Goal: Task Accomplishment & Management: Use online tool/utility

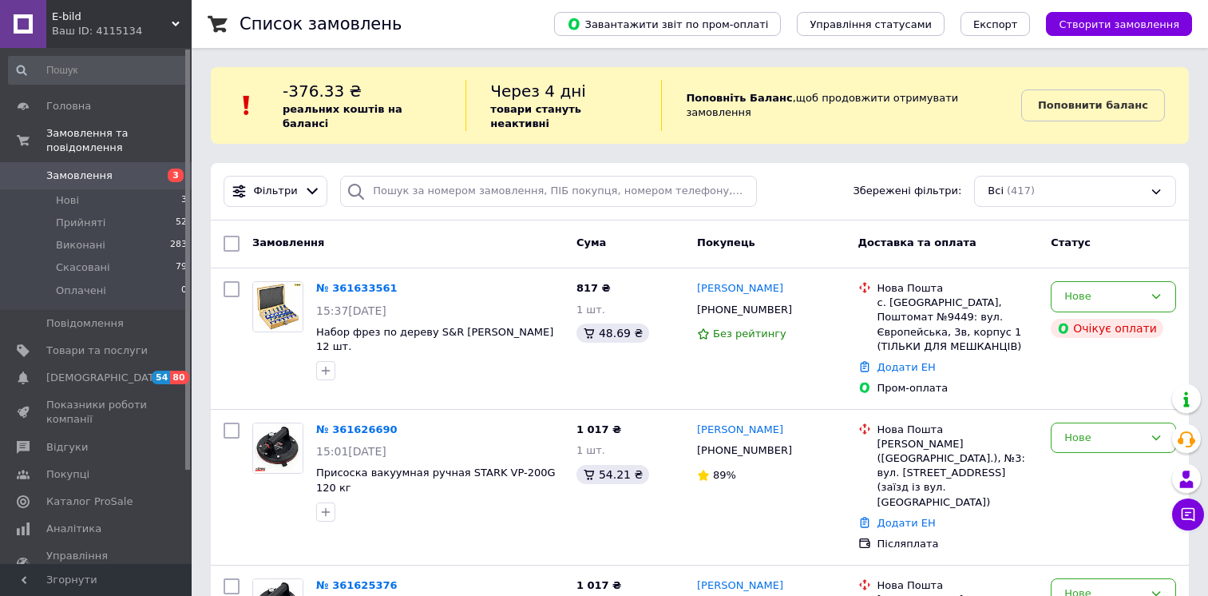
click at [641, 229] on div "Cума" at bounding box center [630, 243] width 121 height 29
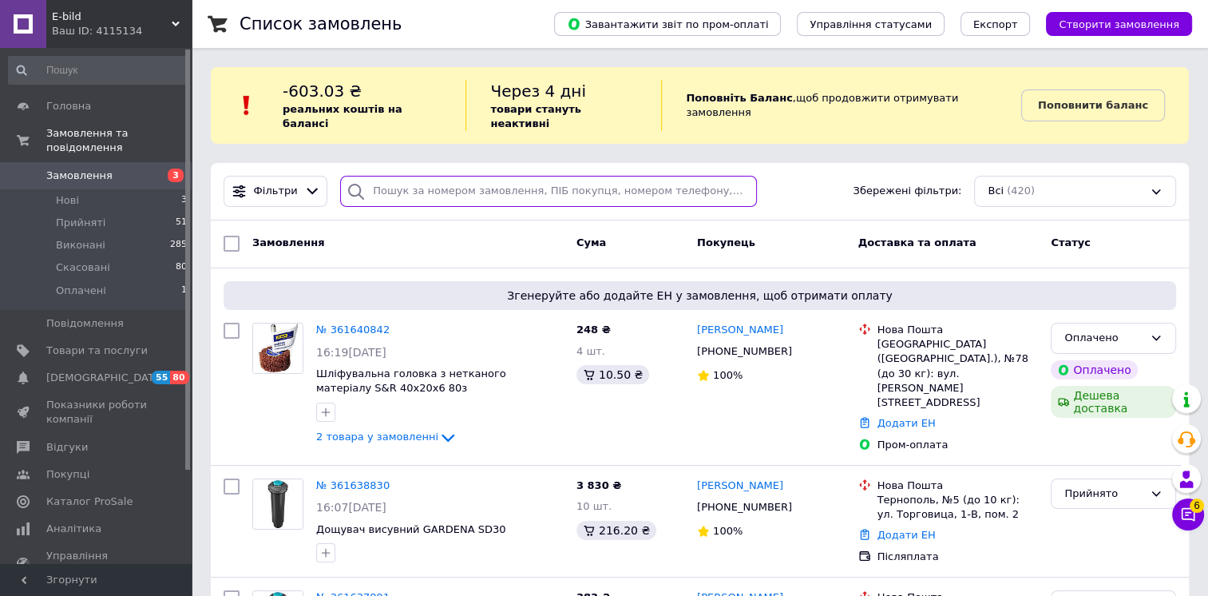
click at [442, 178] on input "search" at bounding box center [548, 191] width 416 height 31
paste input "380502077509"
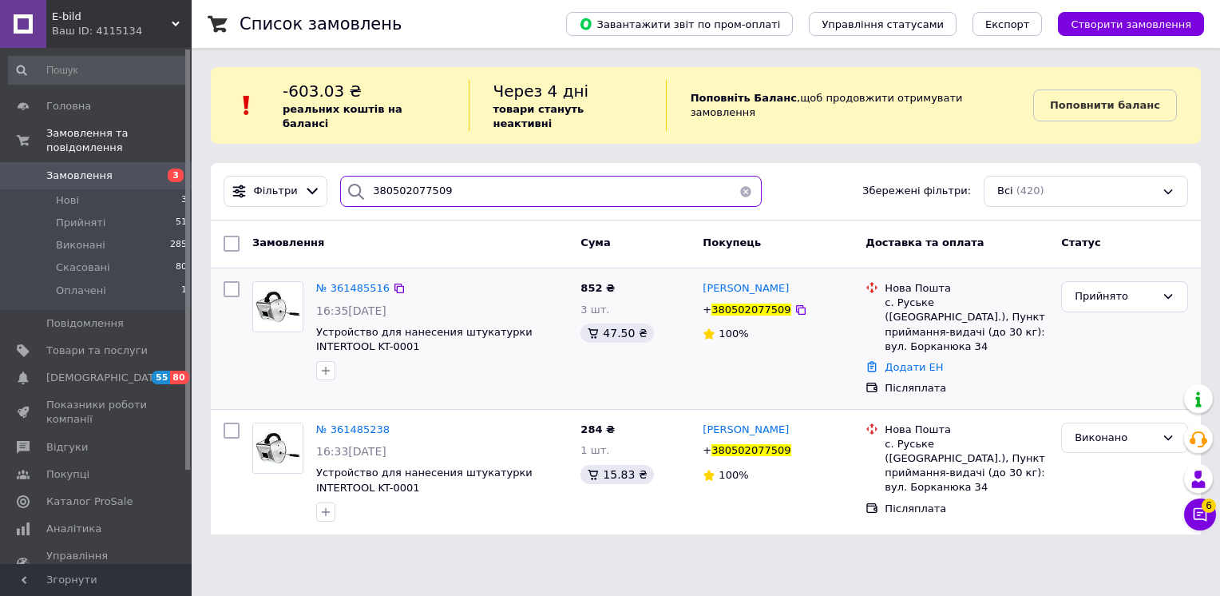
type input "380502077509"
click at [277, 308] on img at bounding box center [278, 307] width 50 height 50
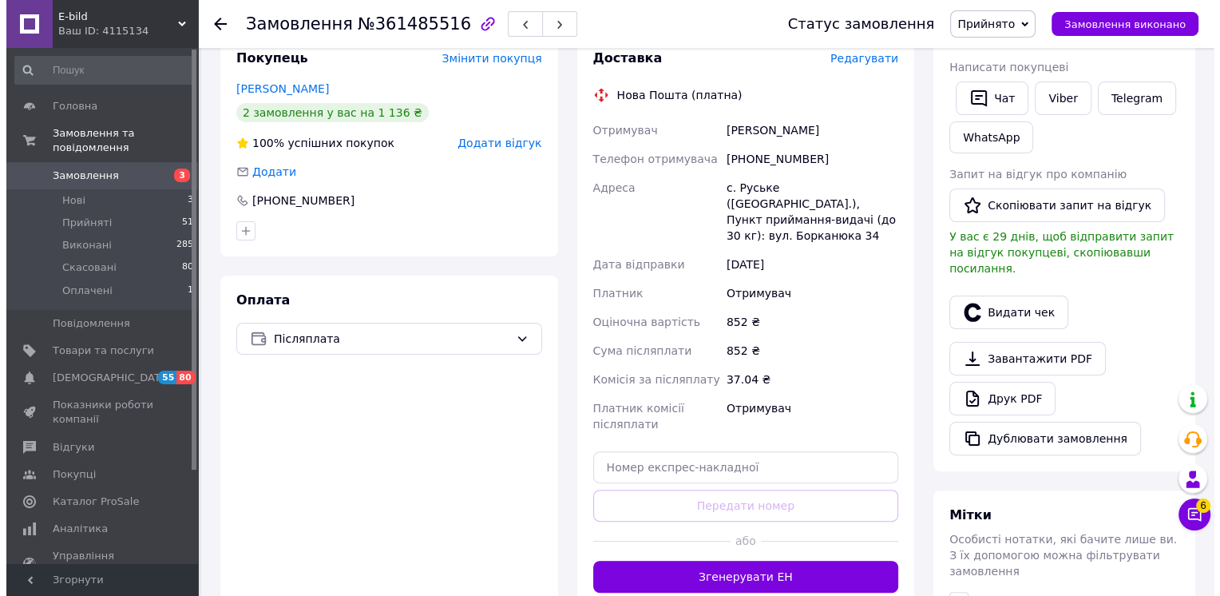
scroll to position [399, 0]
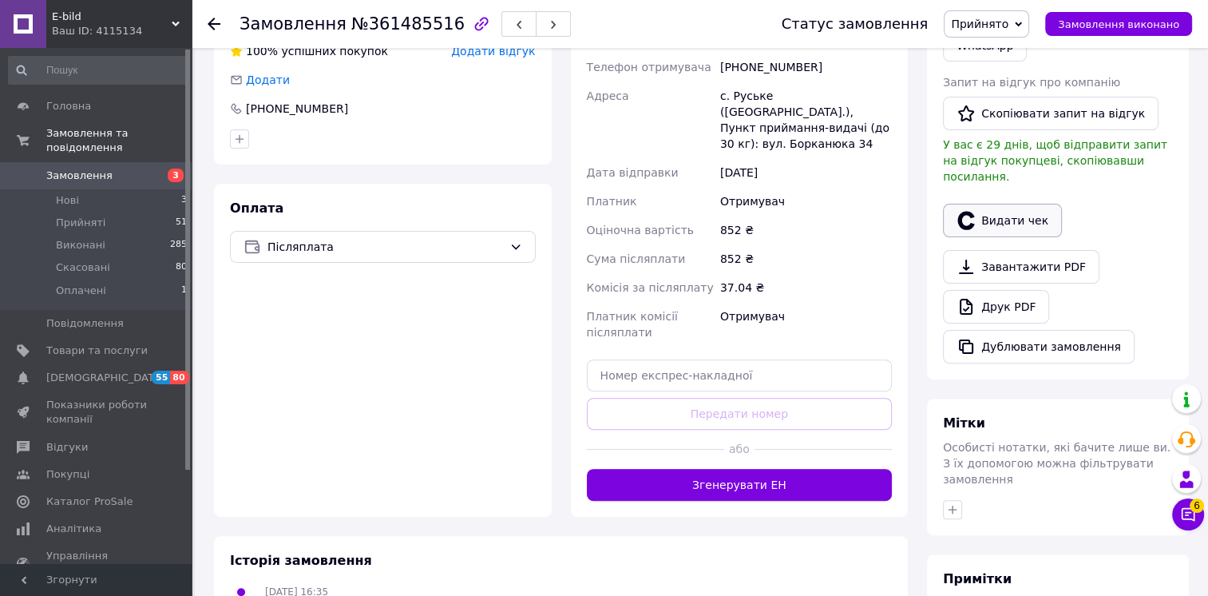
click at [1035, 204] on button "Видати чек" at bounding box center [1002, 221] width 119 height 34
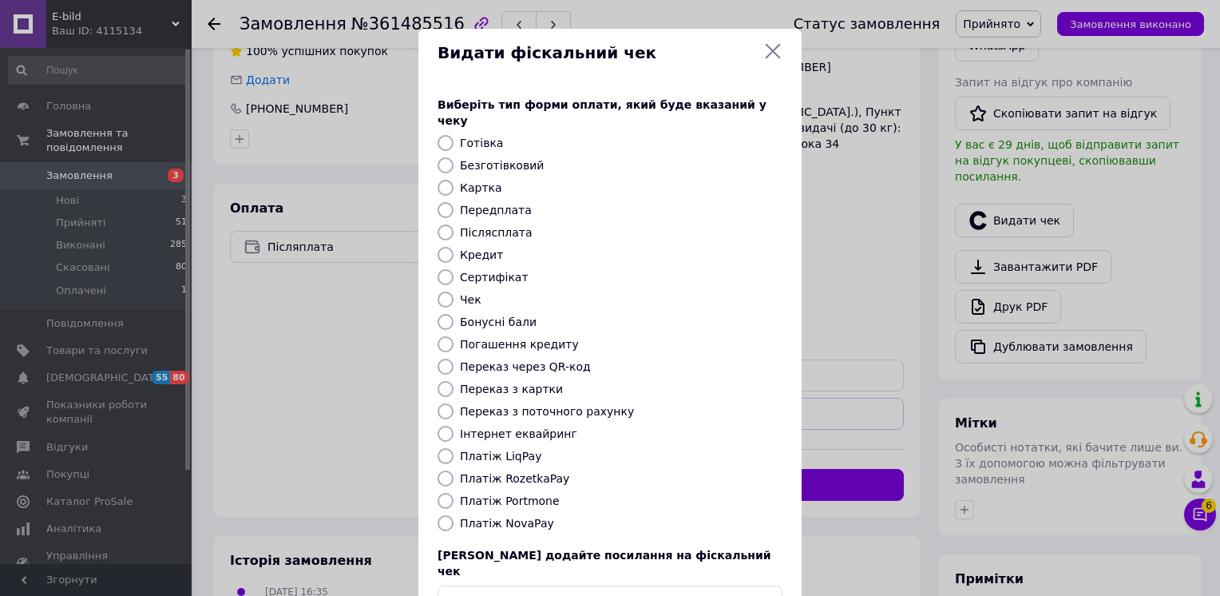
click at [442, 515] on input "Платіж NovaPay" at bounding box center [446, 523] width 16 height 16
radio input "true"
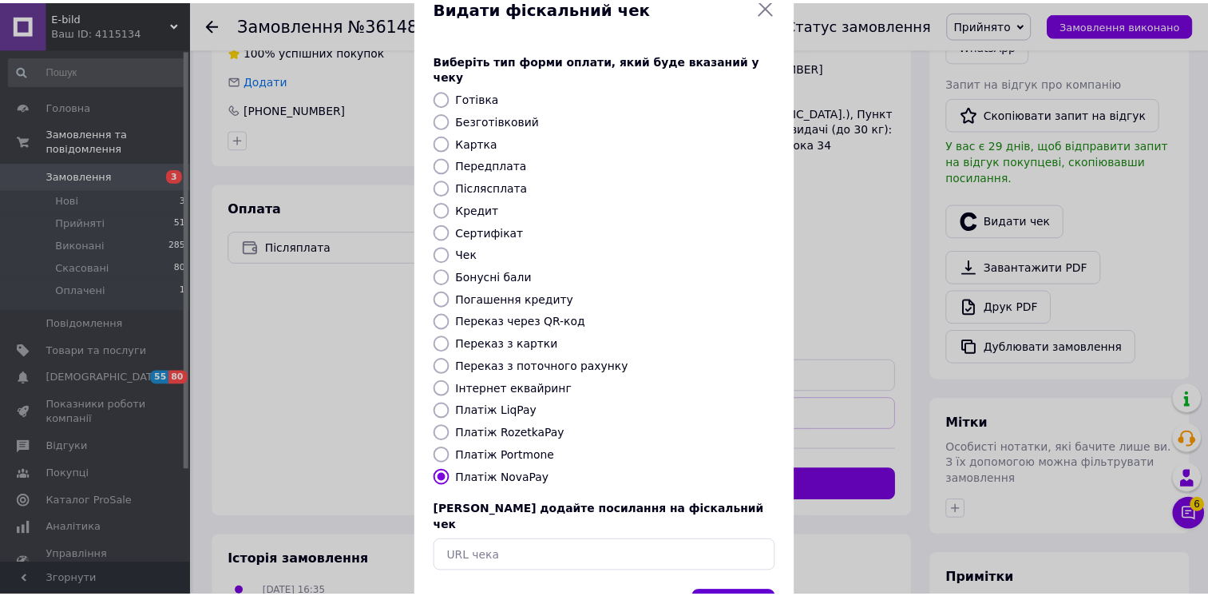
scroll to position [89, 0]
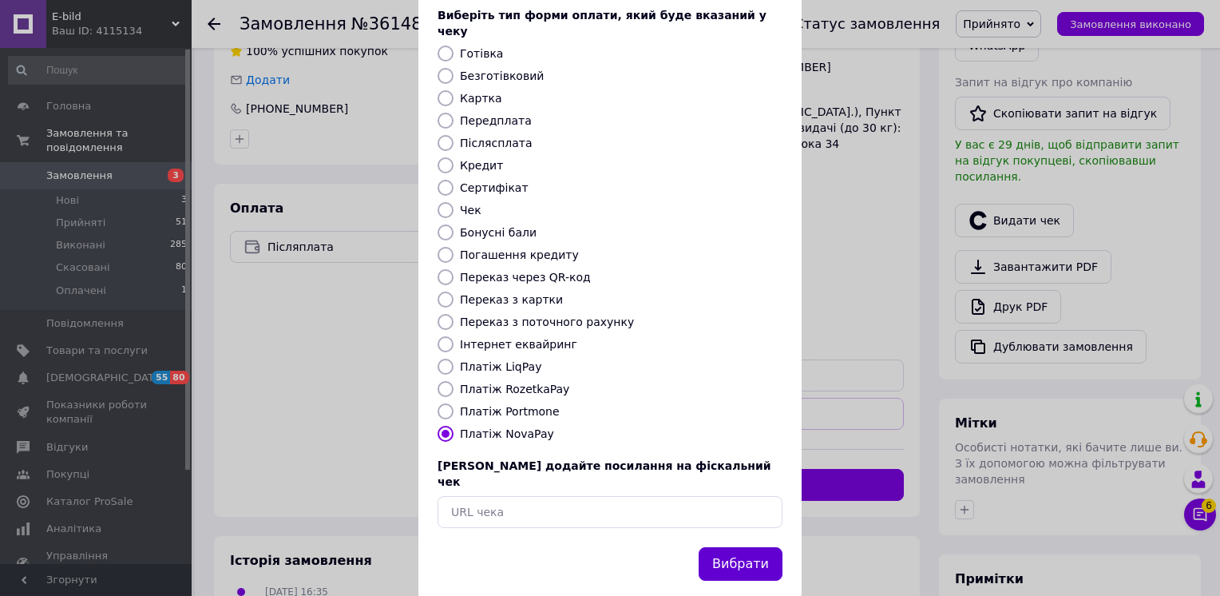
click at [731, 547] on button "Вибрати" at bounding box center [741, 564] width 84 height 34
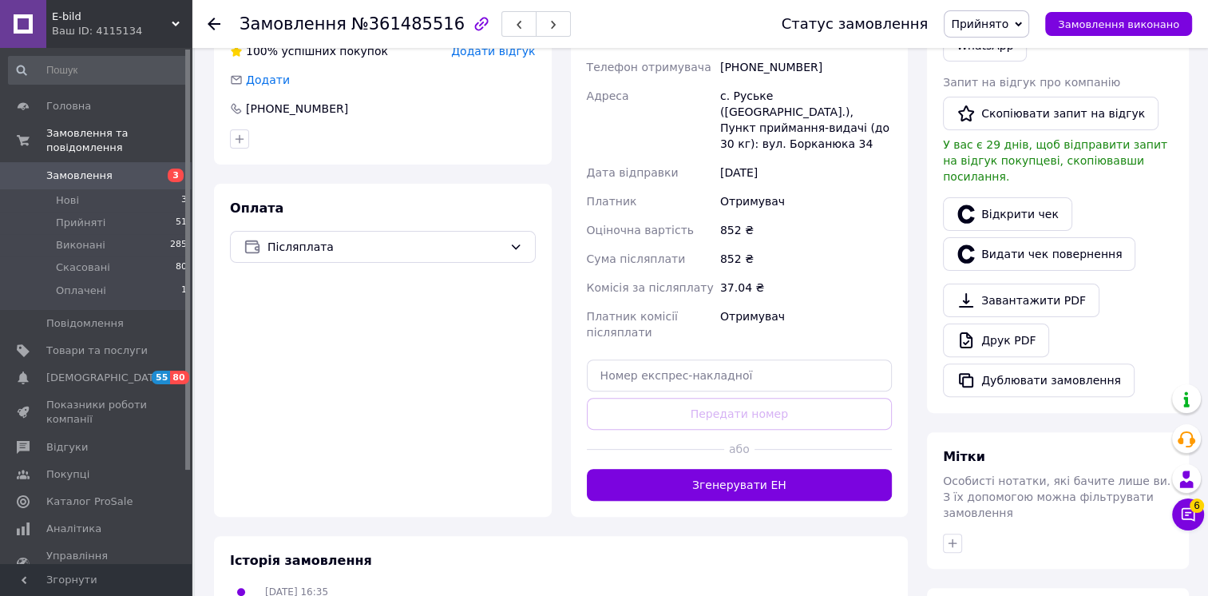
click at [212, 21] on icon at bounding box center [214, 24] width 13 height 13
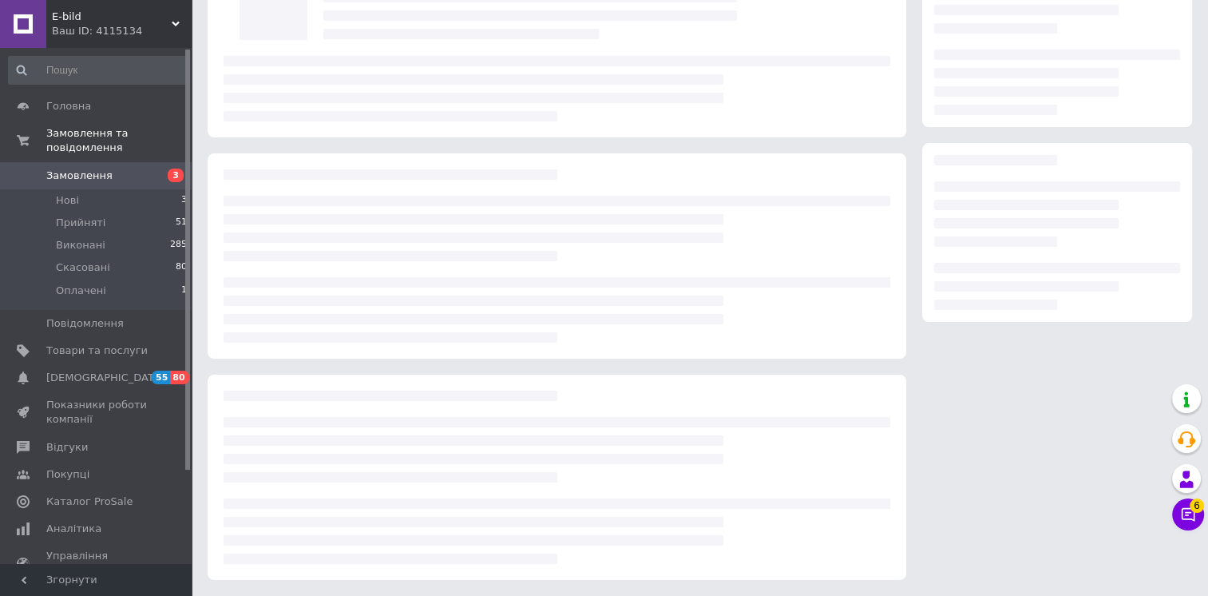
scroll to position [134, 0]
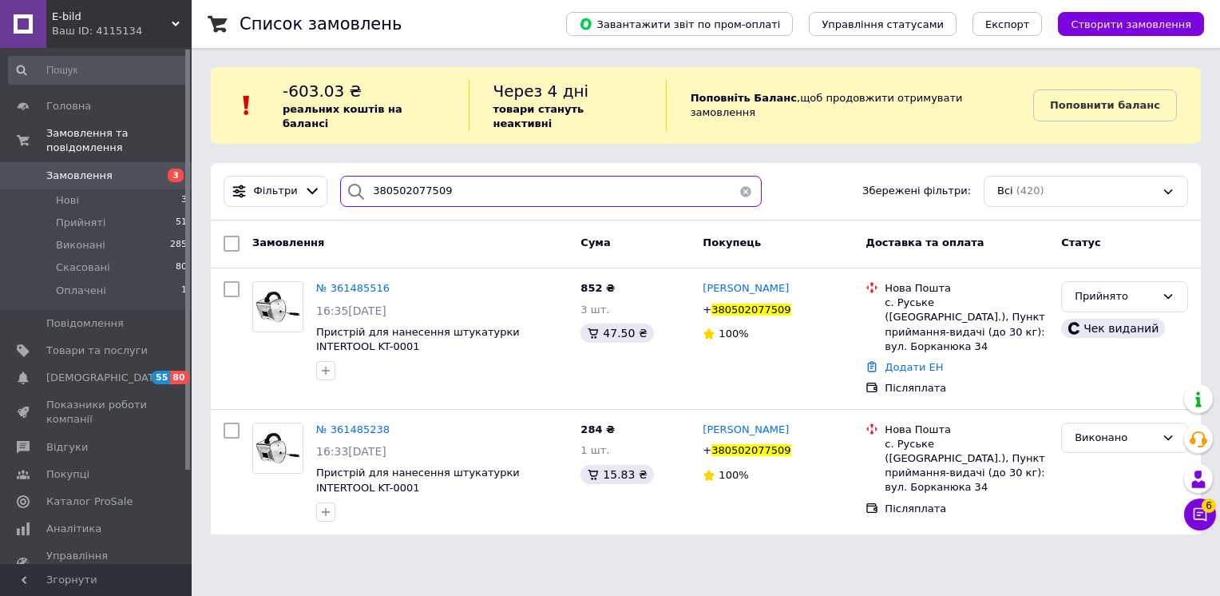
drag, startPoint x: 344, startPoint y: 149, endPoint x: 390, endPoint y: 176, distance: 53.0
click at [278, 163] on div "Фільтри 380502077509 Збережені фільтри: Всі (420)" at bounding box center [706, 192] width 990 height 58
paste input "990414651"
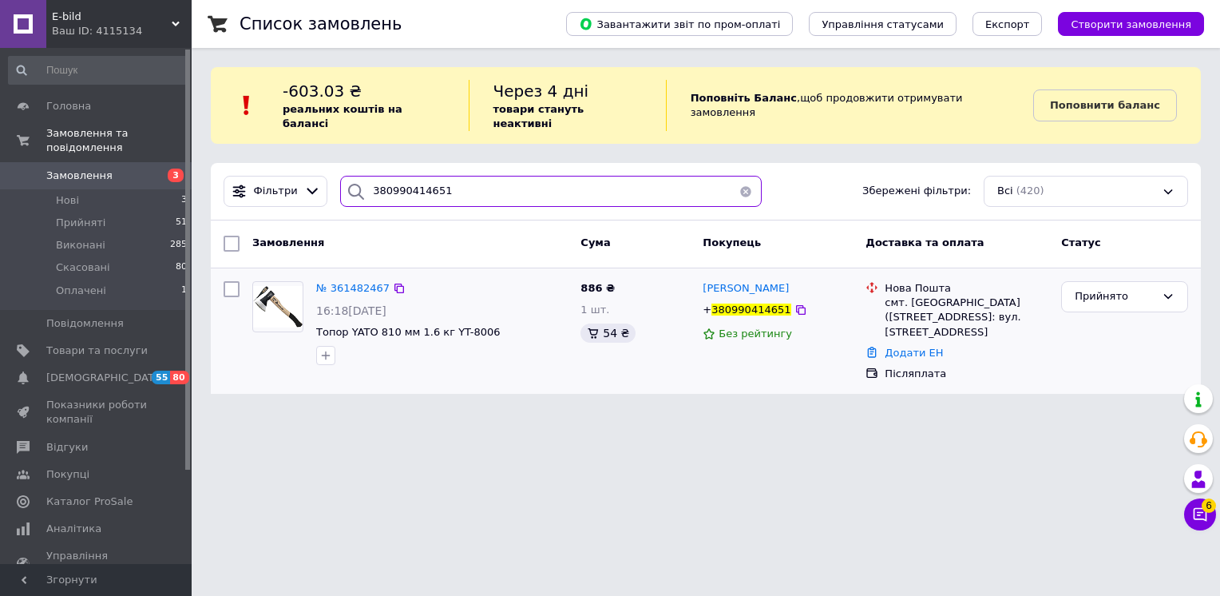
type input "380990414651"
click at [281, 298] on img at bounding box center [278, 306] width 50 height 41
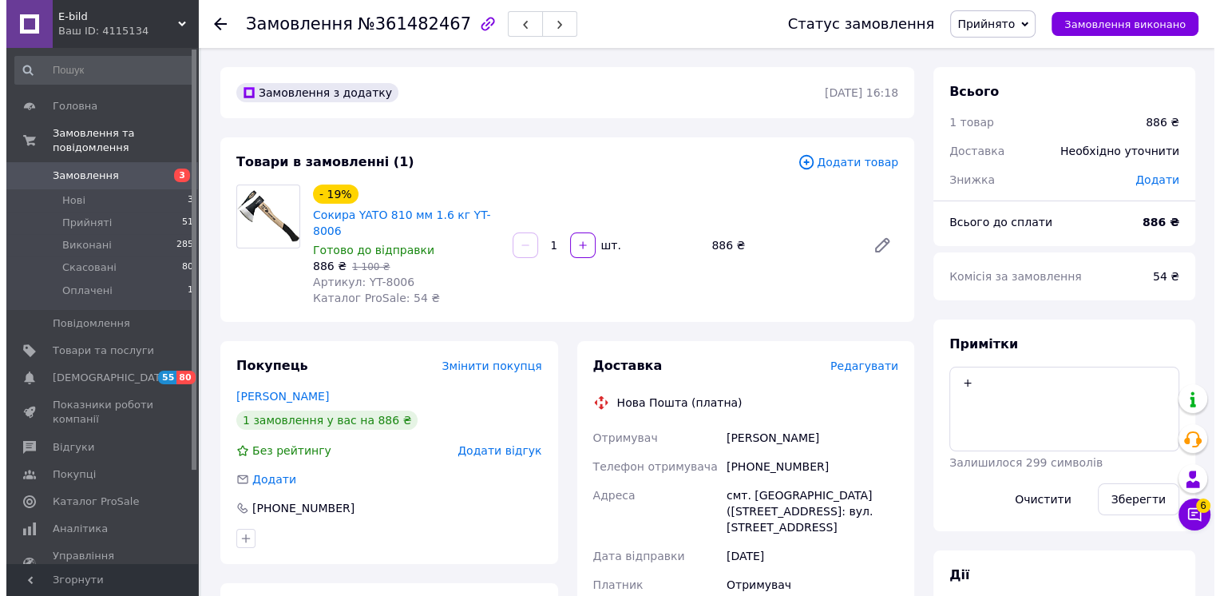
scroll to position [319, 0]
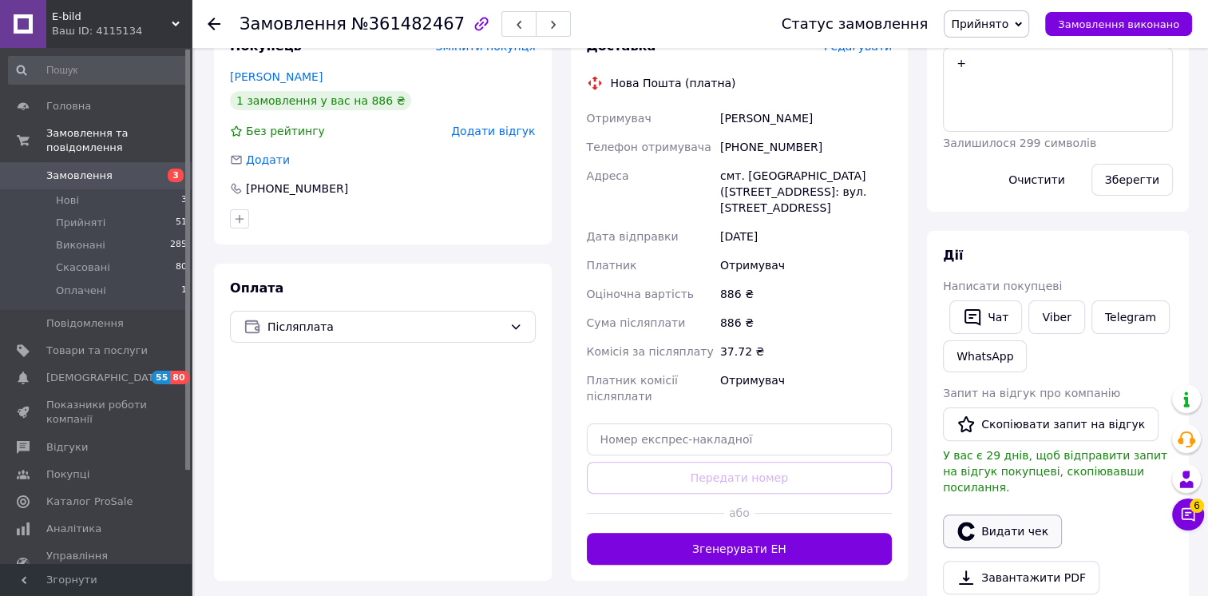
click at [1016, 522] on button "Видати чек" at bounding box center [1002, 531] width 119 height 34
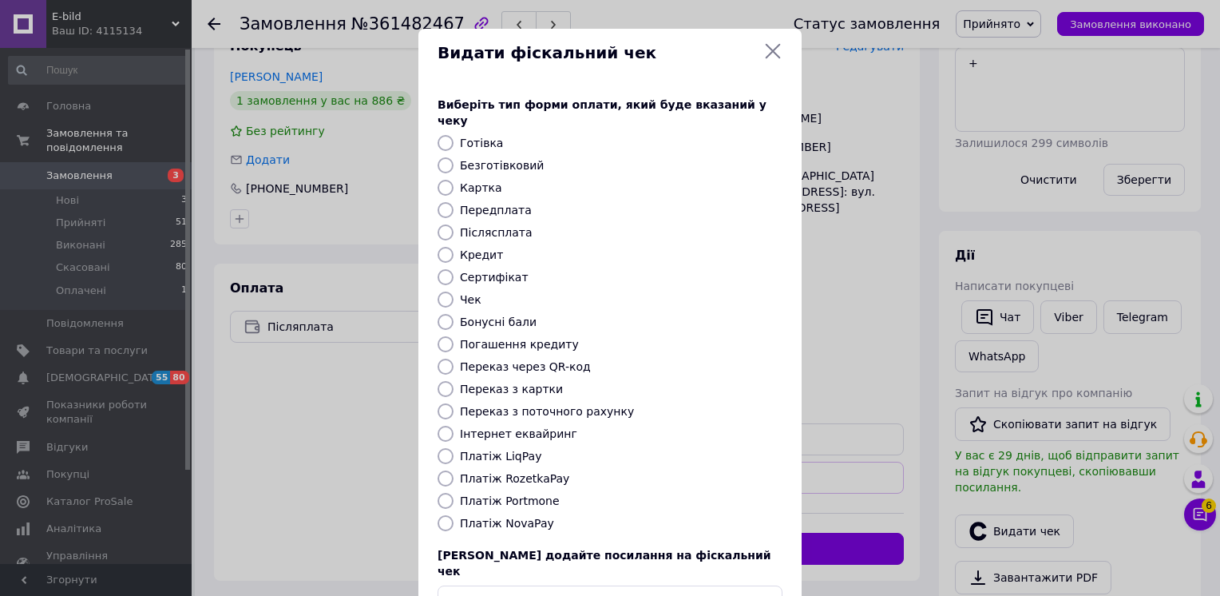
click at [442, 515] on input "Платіж NovaPay" at bounding box center [446, 523] width 16 height 16
radio input "true"
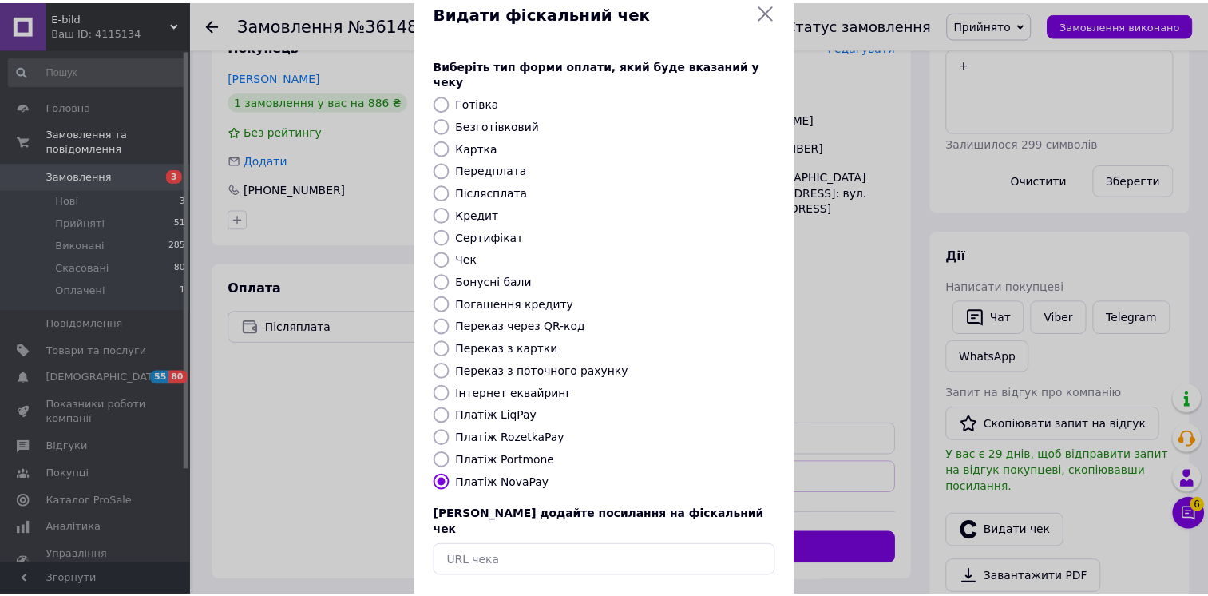
scroll to position [89, 0]
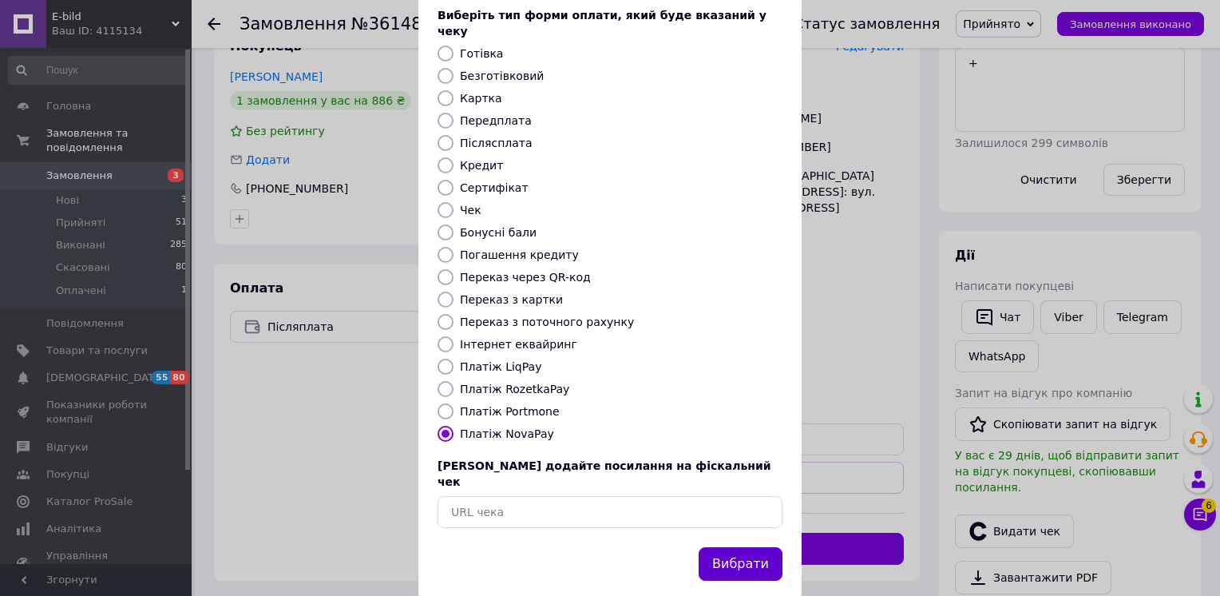
click at [760, 547] on button "Вибрати" at bounding box center [741, 564] width 84 height 34
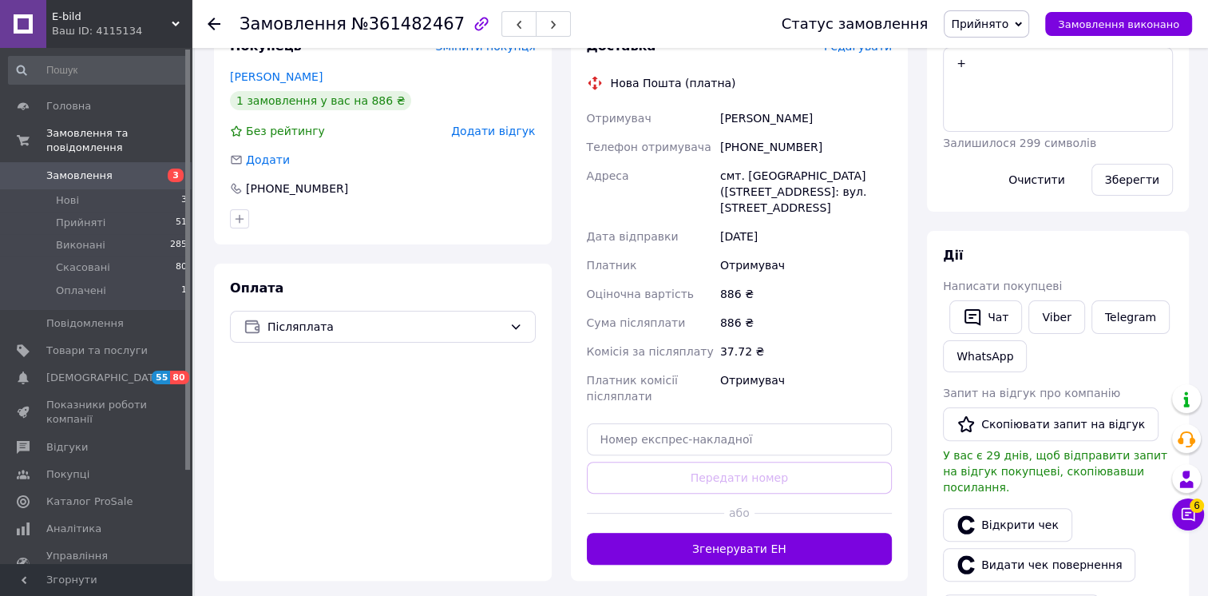
click at [209, 20] on icon at bounding box center [214, 24] width 13 height 13
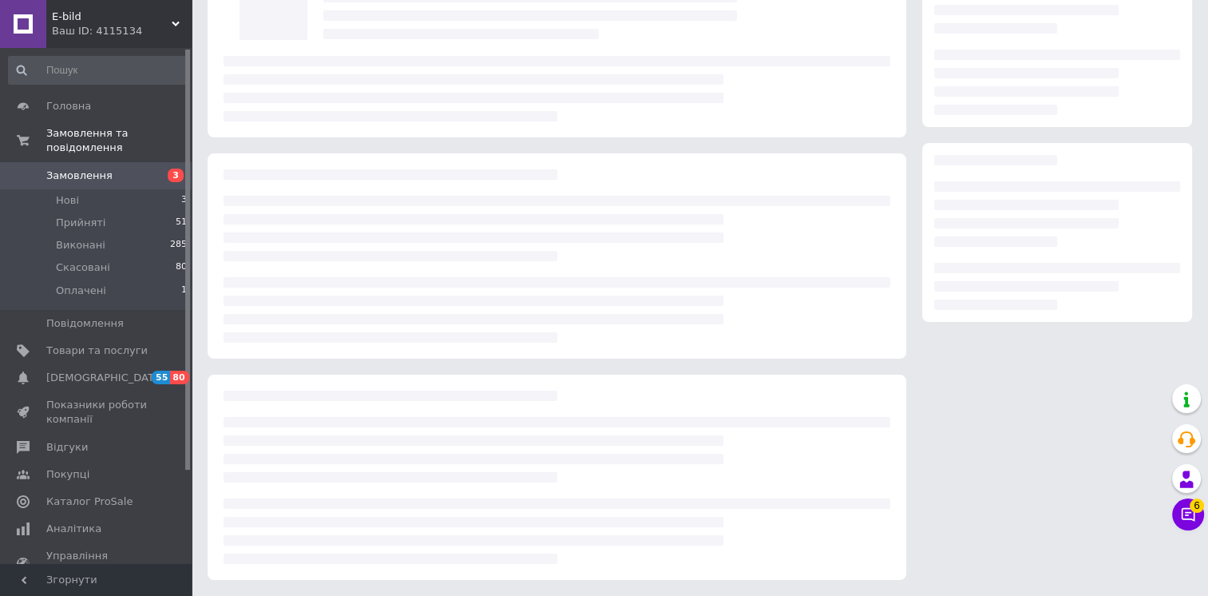
scroll to position [134, 0]
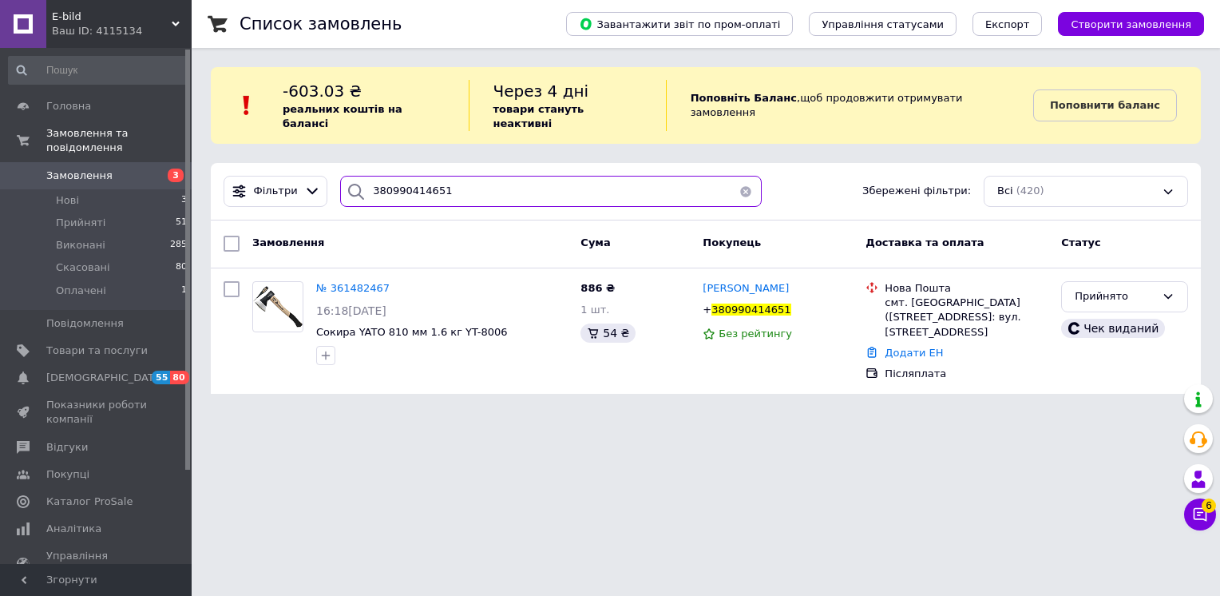
drag, startPoint x: 474, startPoint y: 179, endPoint x: 449, endPoint y: 179, distance: 25.6
click at [288, 176] on div "Фільтри 380990414651 Збережені фільтри: Всі (420)" at bounding box center [706, 191] width 978 height 31
paste input "662474112"
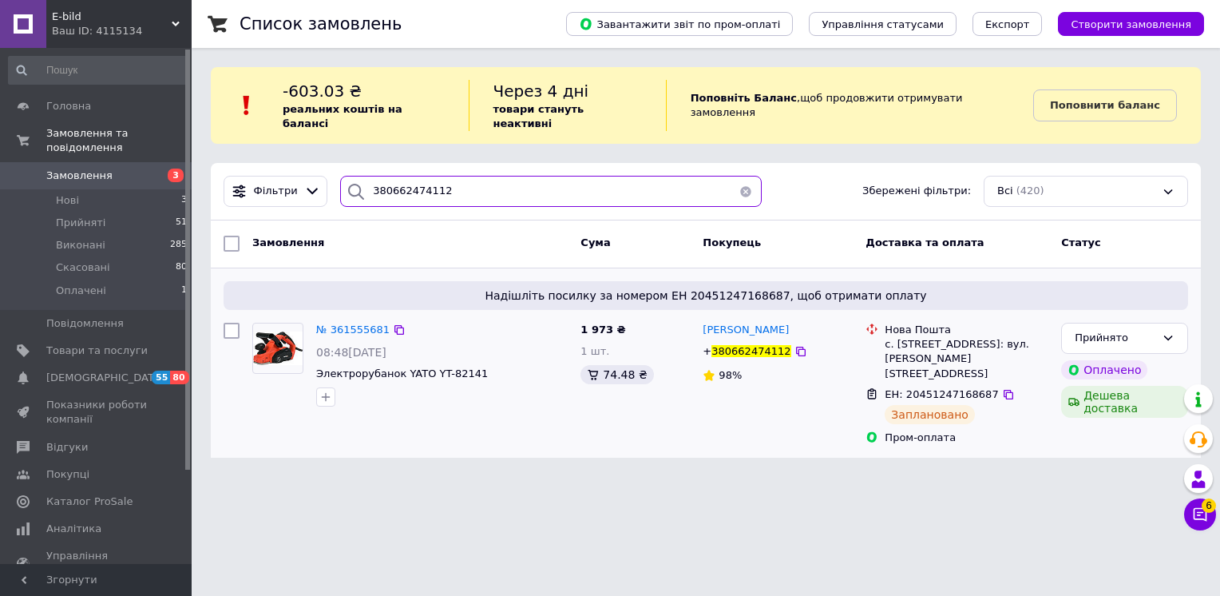
type input "380662474112"
click at [291, 337] on img at bounding box center [278, 348] width 50 height 34
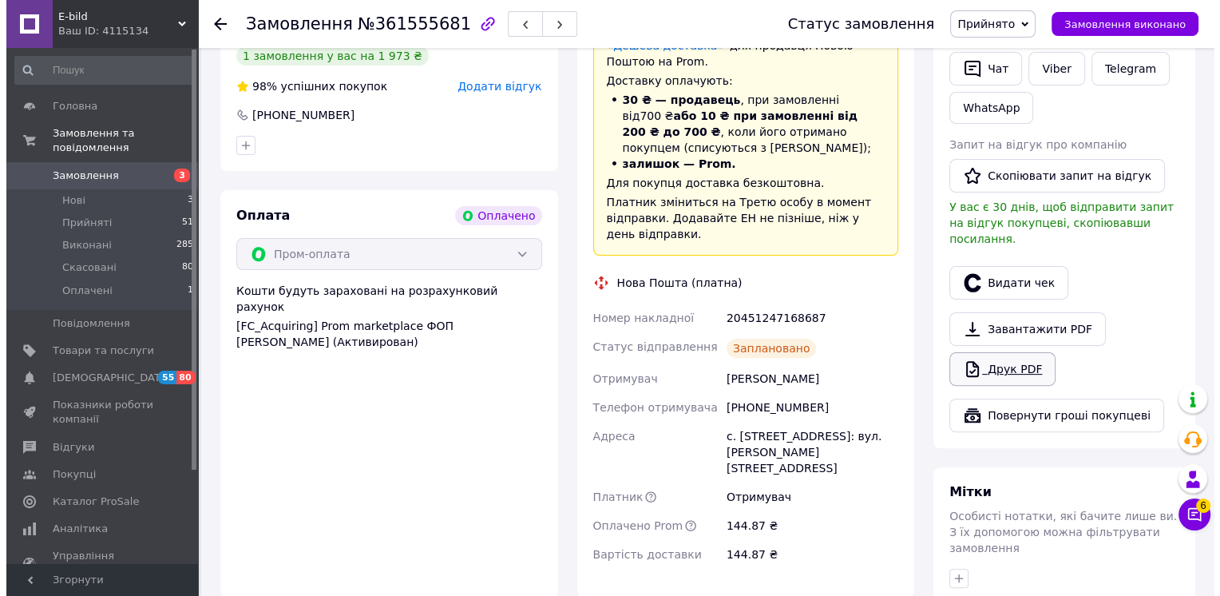
scroll to position [399, 0]
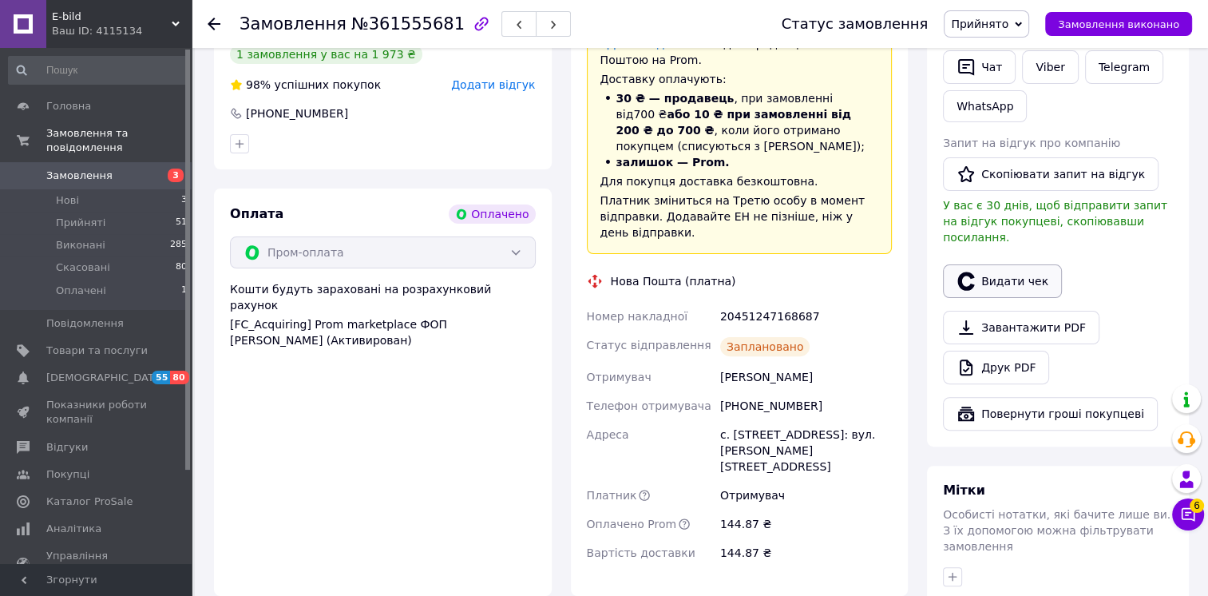
click at [997, 264] on button "Видати чек" at bounding box center [1002, 281] width 119 height 34
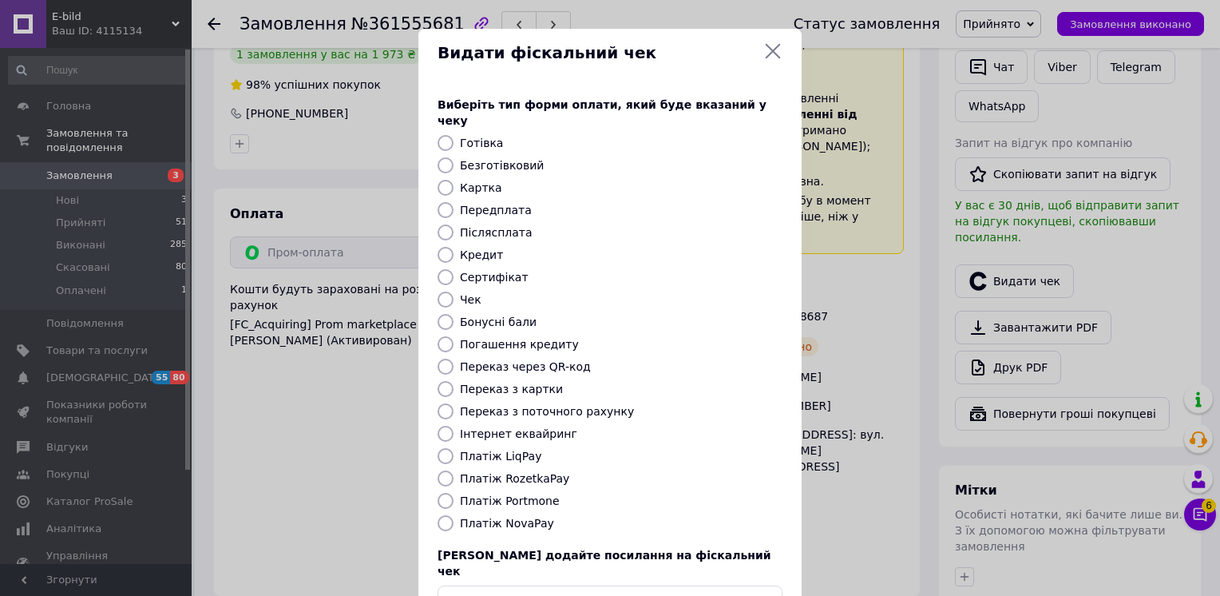
click at [444, 426] on input "Інтернет еквайринг" at bounding box center [446, 434] width 16 height 16
radio input "true"
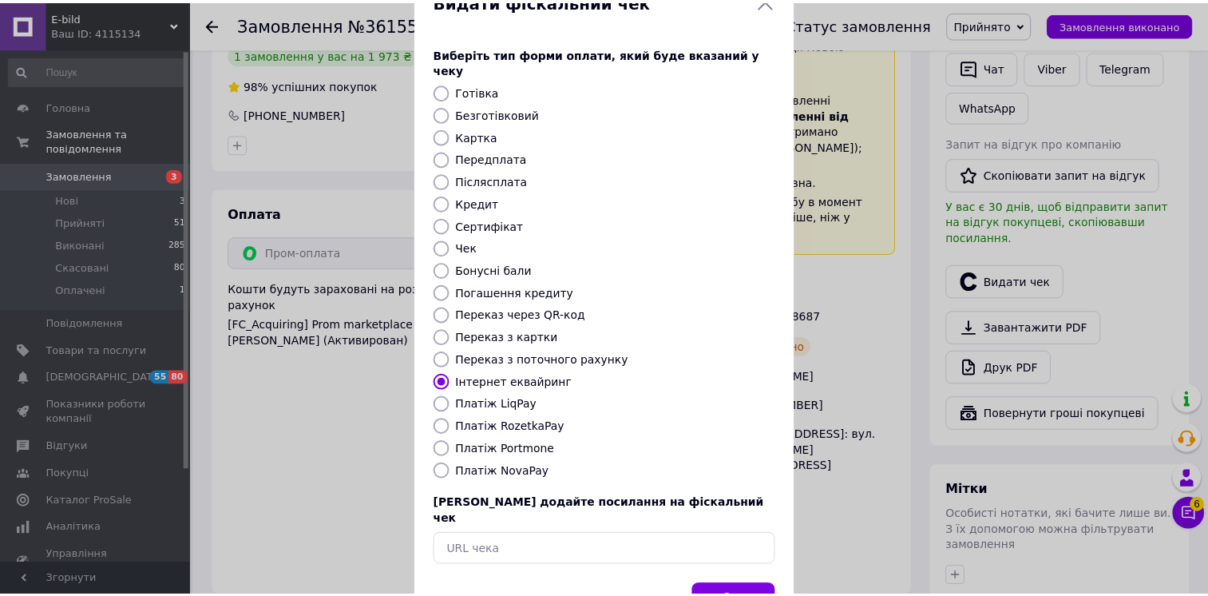
scroll to position [89, 0]
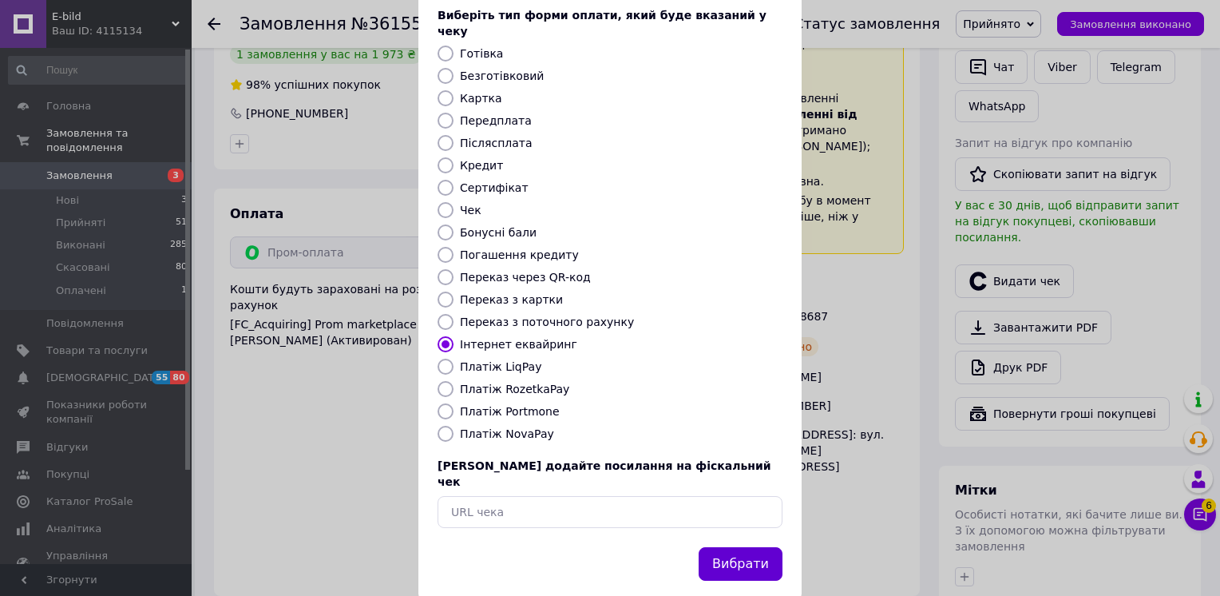
click at [744, 547] on button "Вибрати" at bounding box center [741, 564] width 84 height 34
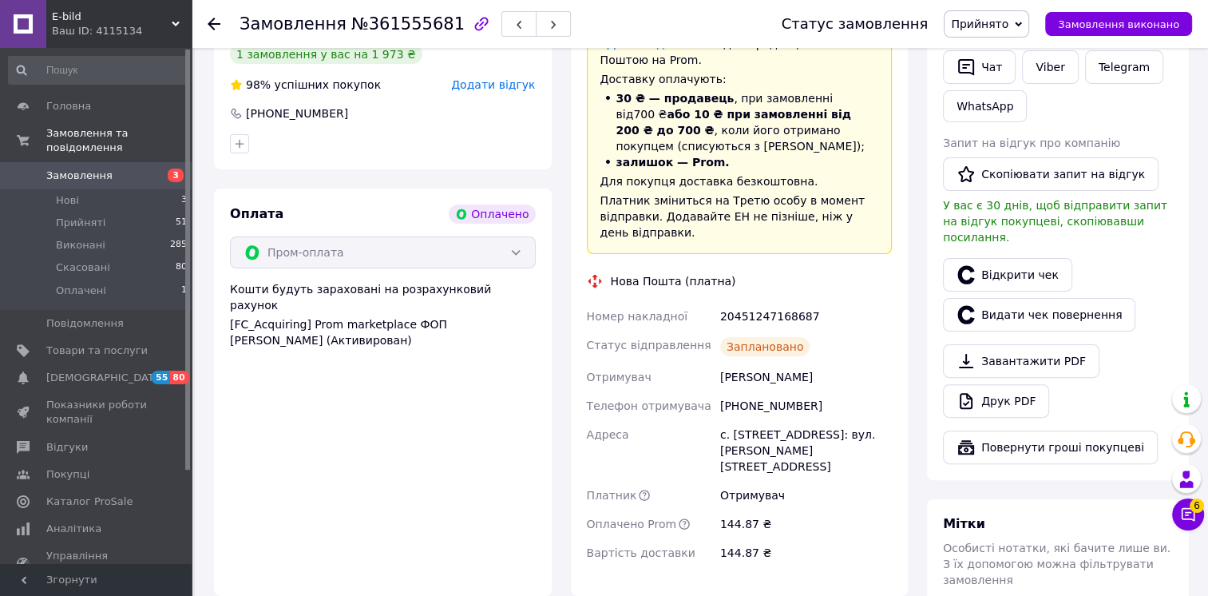
click at [211, 19] on icon at bounding box center [214, 24] width 13 height 13
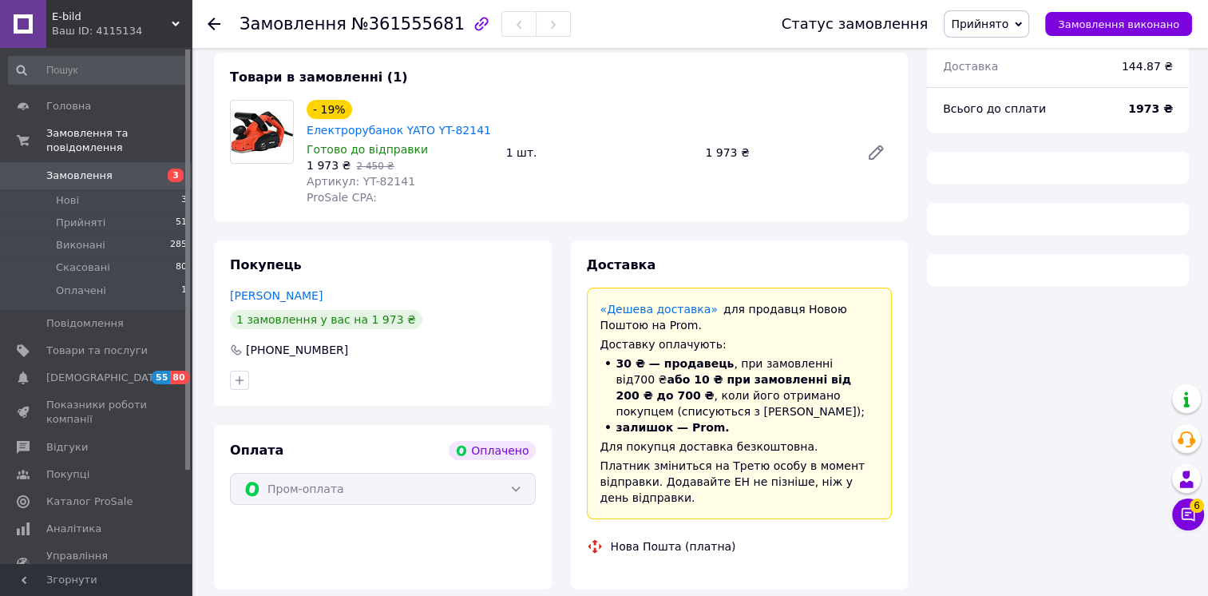
scroll to position [183, 0]
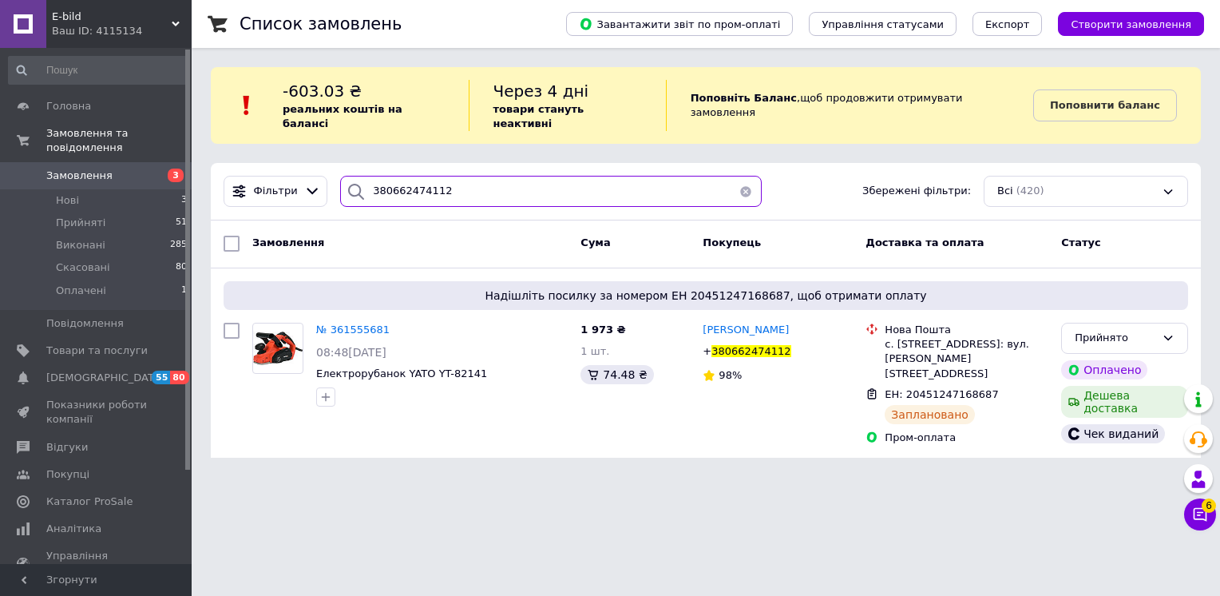
drag, startPoint x: 452, startPoint y: 167, endPoint x: 213, endPoint y: 176, distance: 239.0
click at [210, 173] on div "Список замовлень Завантажити звіт по пром-оплаті Управління статусами Експорт С…" at bounding box center [706, 238] width 1029 height 477
paste input "978000379"
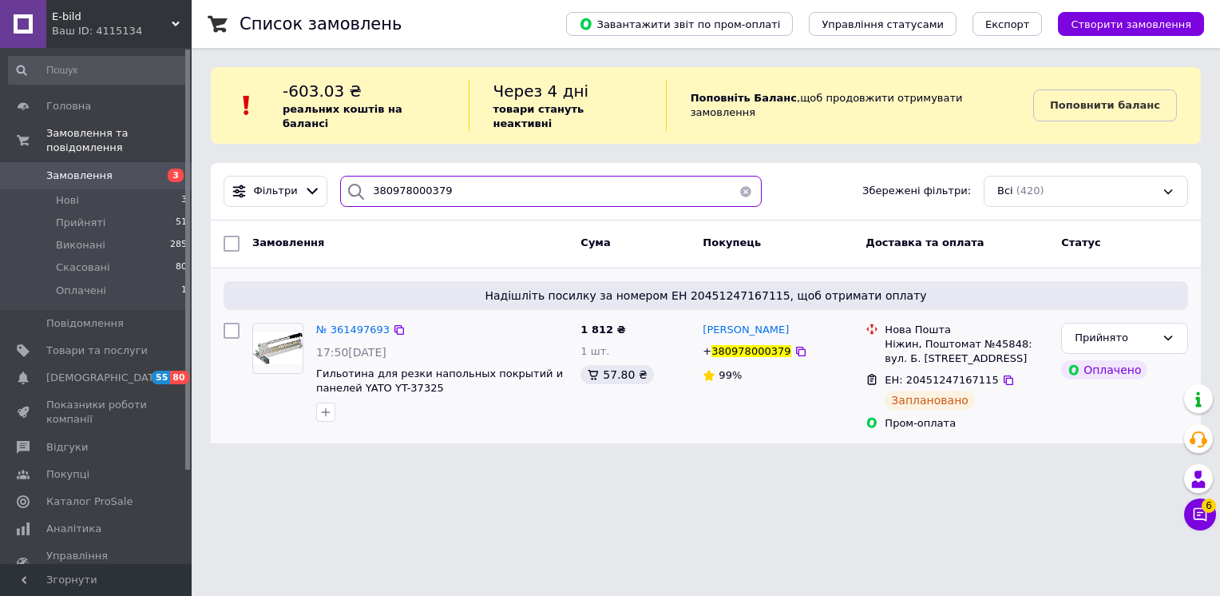
type input "380978000379"
drag, startPoint x: 269, startPoint y: 334, endPoint x: 278, endPoint y: 338, distance: 9.7
click at [269, 334] on img at bounding box center [278, 348] width 50 height 32
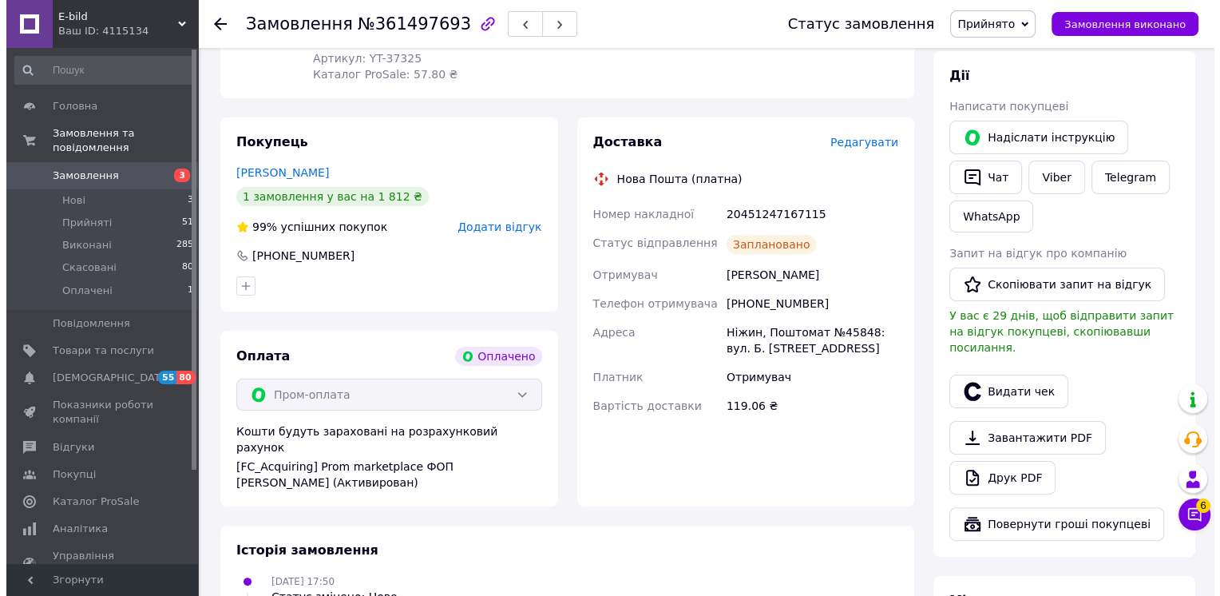
scroll to position [399, 0]
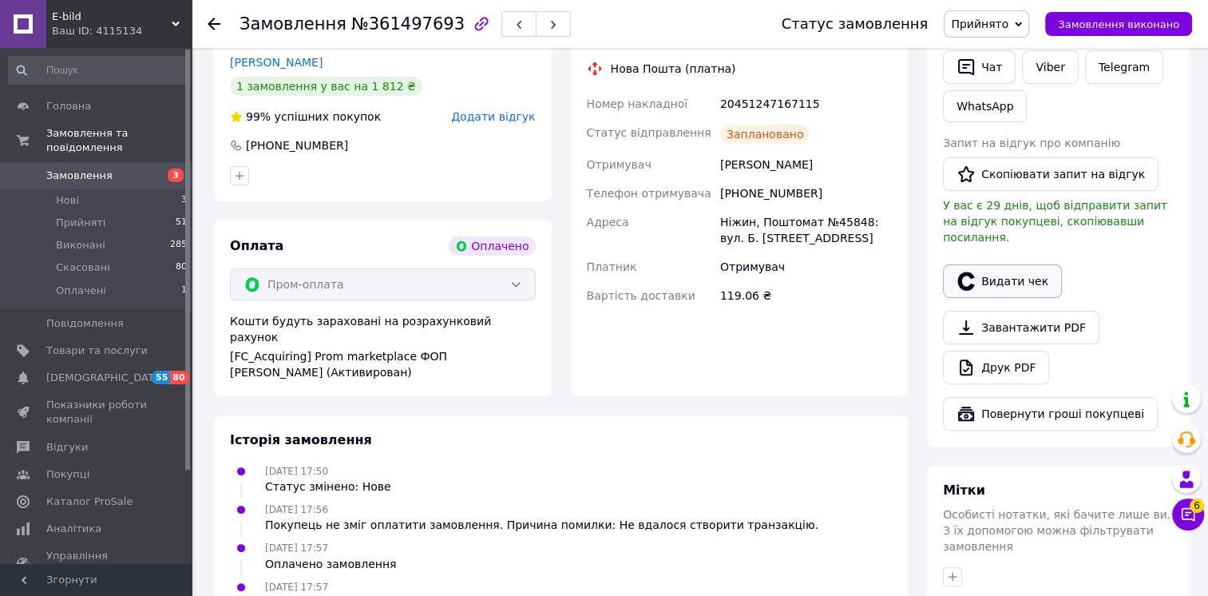
click at [990, 269] on button "Видати чек" at bounding box center [1002, 281] width 119 height 34
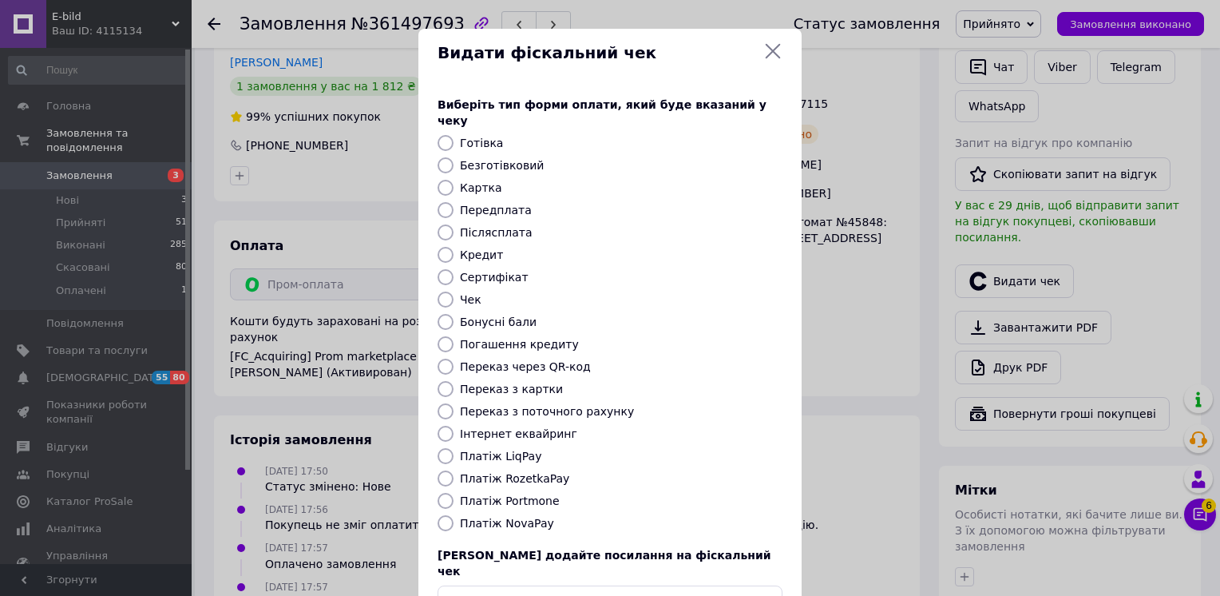
click at [442, 426] on input "Інтернет еквайринг" at bounding box center [446, 434] width 16 height 16
radio input "true"
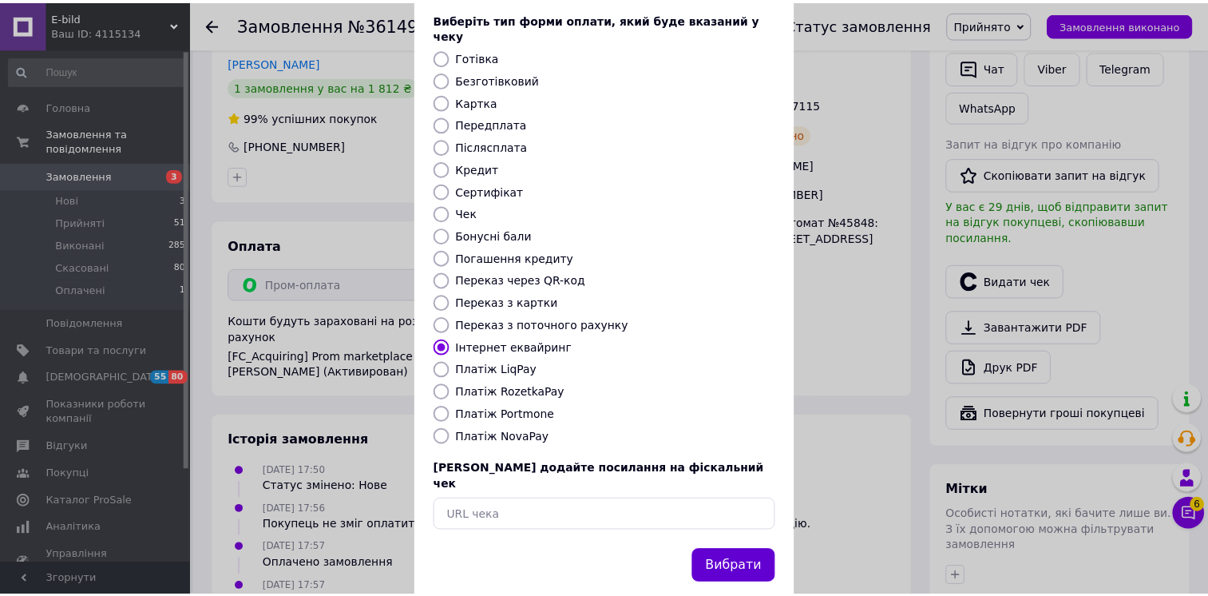
scroll to position [89, 0]
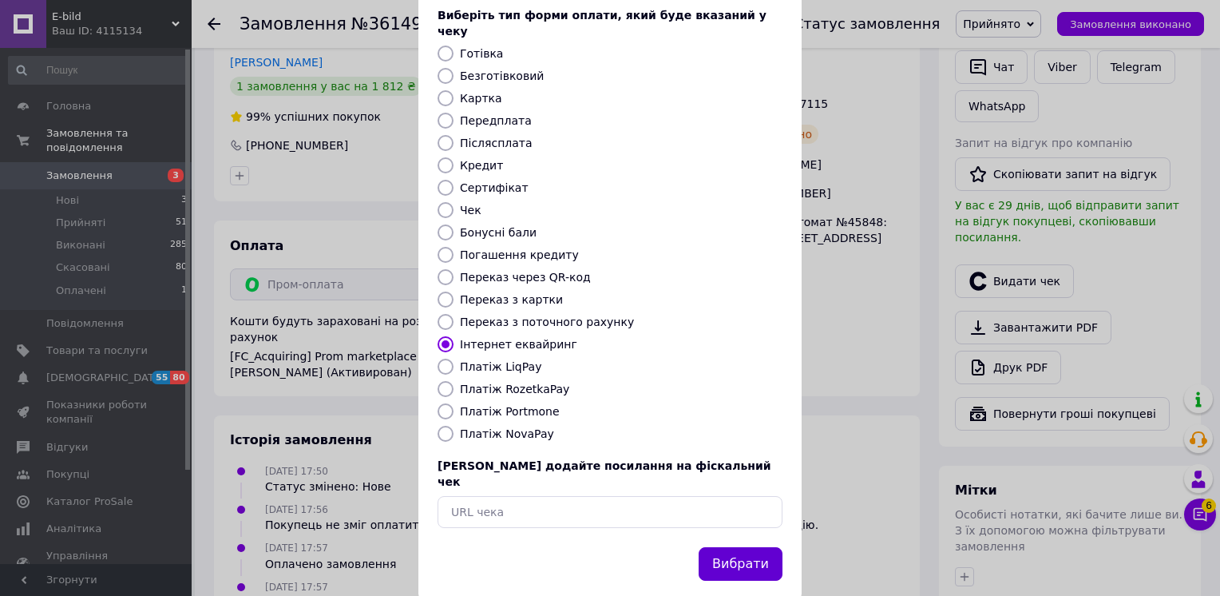
click at [720, 547] on button "Вибрати" at bounding box center [741, 564] width 84 height 34
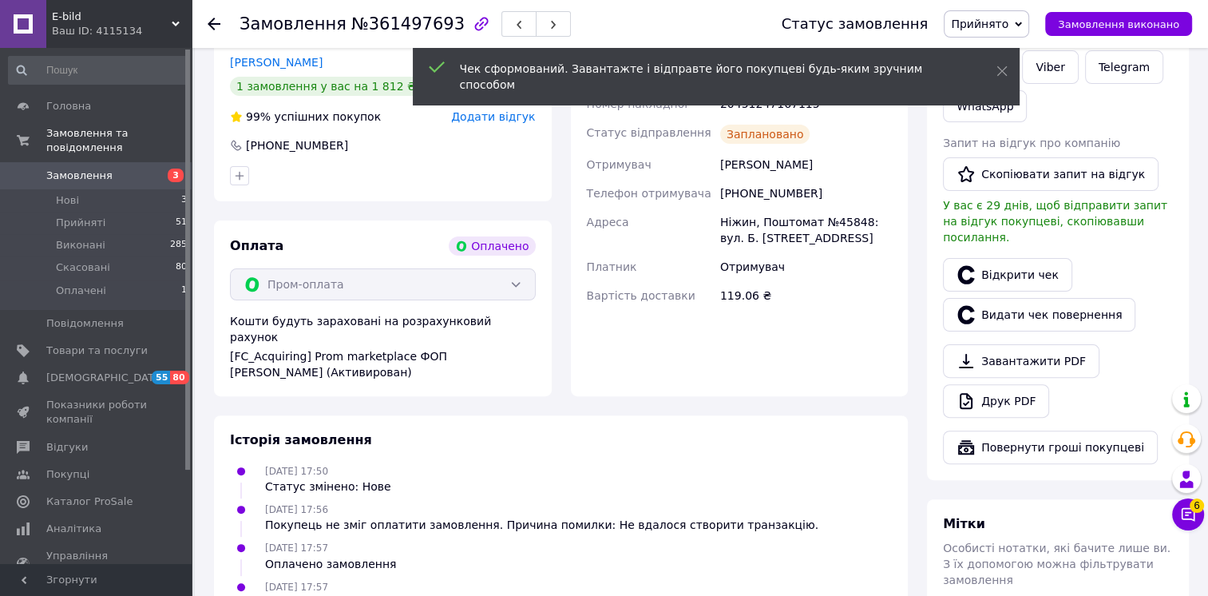
click at [211, 24] on icon at bounding box center [214, 24] width 13 height 13
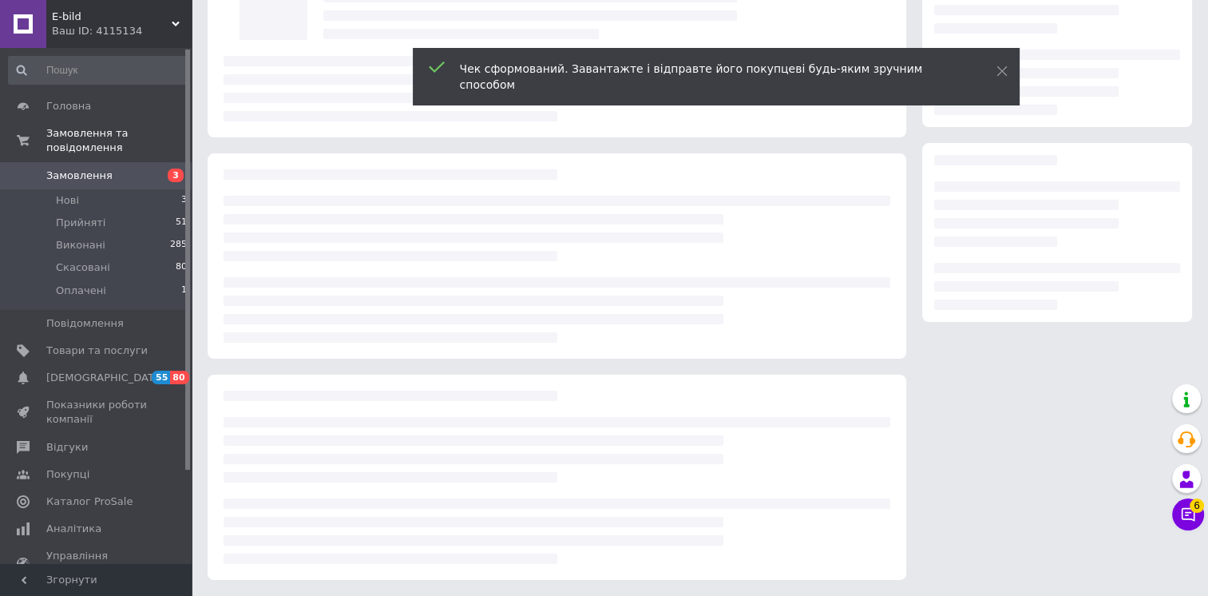
scroll to position [134, 0]
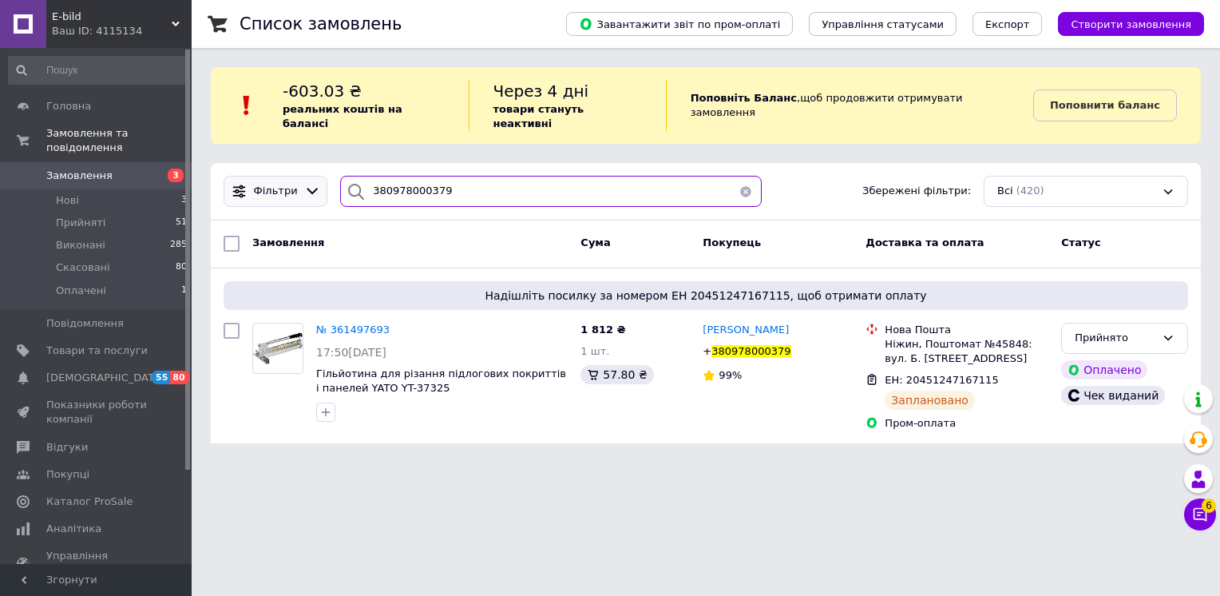
drag, startPoint x: 470, startPoint y: 190, endPoint x: 359, endPoint y: 168, distance: 112.5
click at [248, 176] on div "Фільтри 380978000379 Збережені фільтри: Всі (420)" at bounding box center [706, 191] width 978 height 31
paste input "663340823"
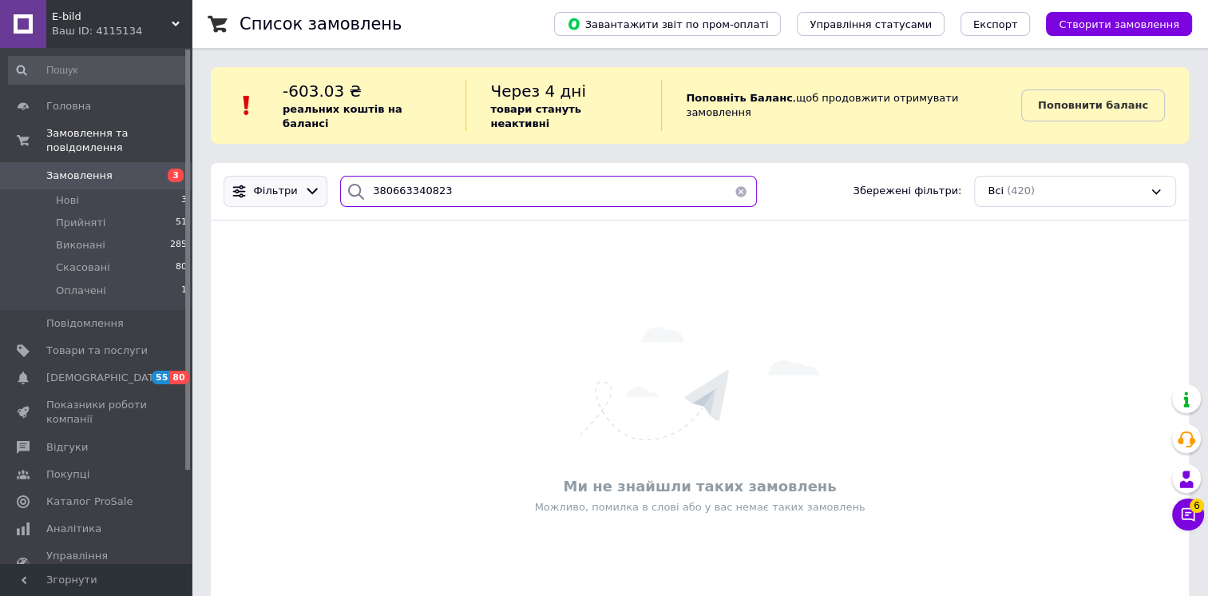
drag, startPoint x: 426, startPoint y: 176, endPoint x: 241, endPoint y: 168, distance: 184.7
click at [241, 176] on div "Фільтри 380663340823 Збережені фільтри: Всі (420)" at bounding box center [700, 191] width 966 height 31
type input "3"
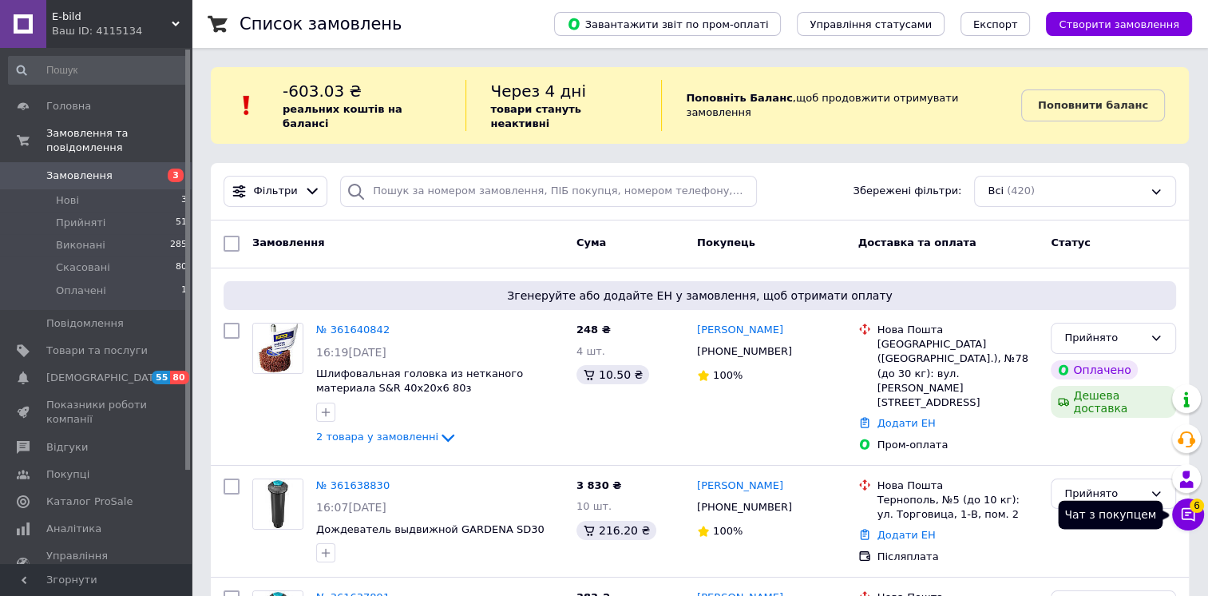
click at [1190, 516] on icon at bounding box center [1188, 514] width 16 height 16
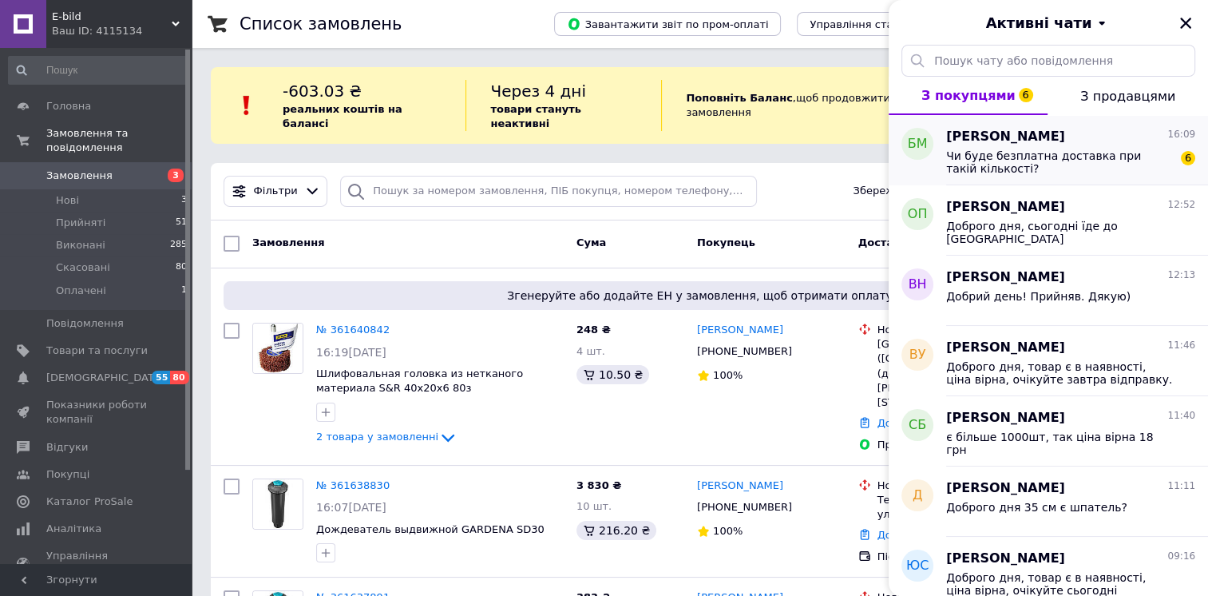
click at [1163, 170] on span "Чи буде безплатна доставка при такій кількості?" at bounding box center [1059, 162] width 227 height 26
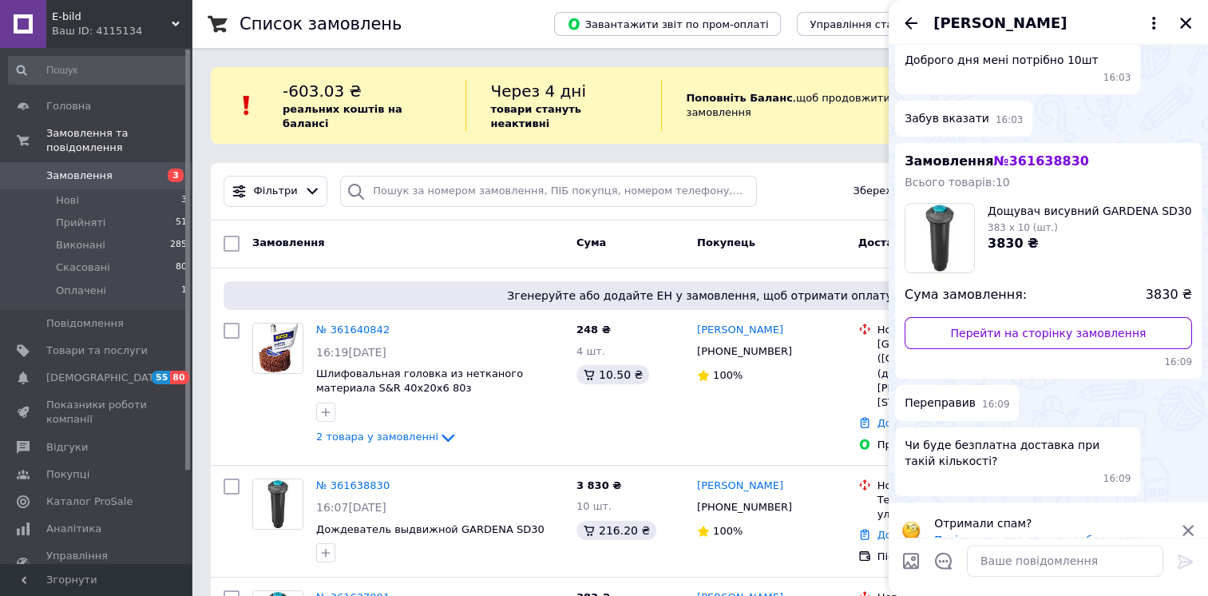
scroll to position [321, 0]
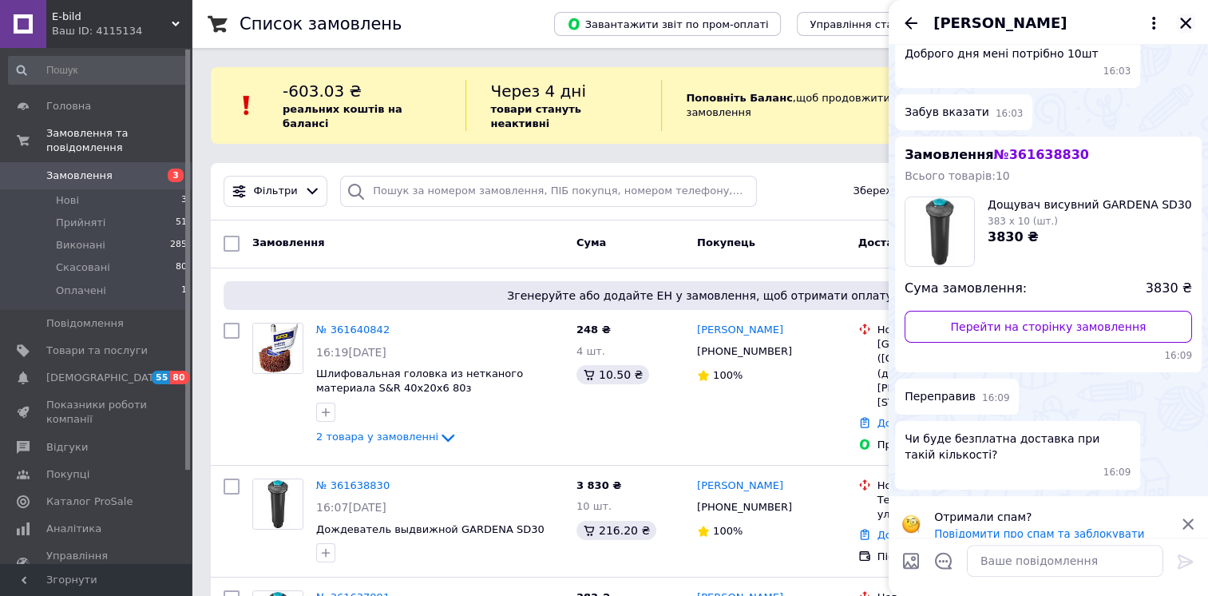
click at [1183, 21] on icon "Закрити" at bounding box center [1185, 23] width 11 height 11
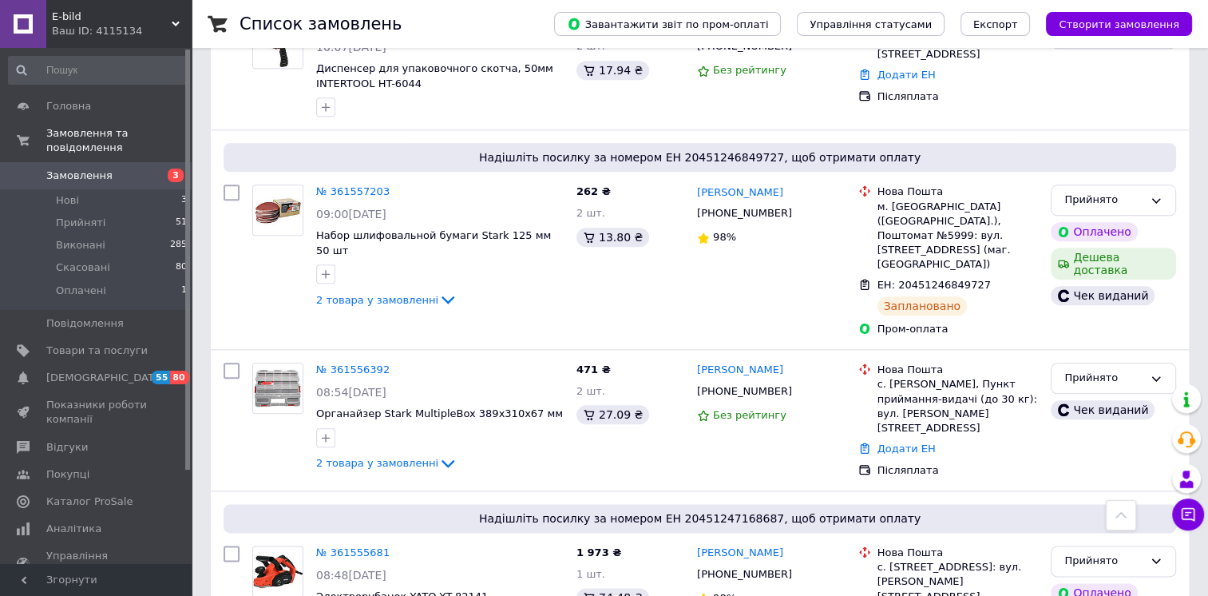
scroll to position [0, 0]
